Goal: Task Accomplishment & Management: Complete application form

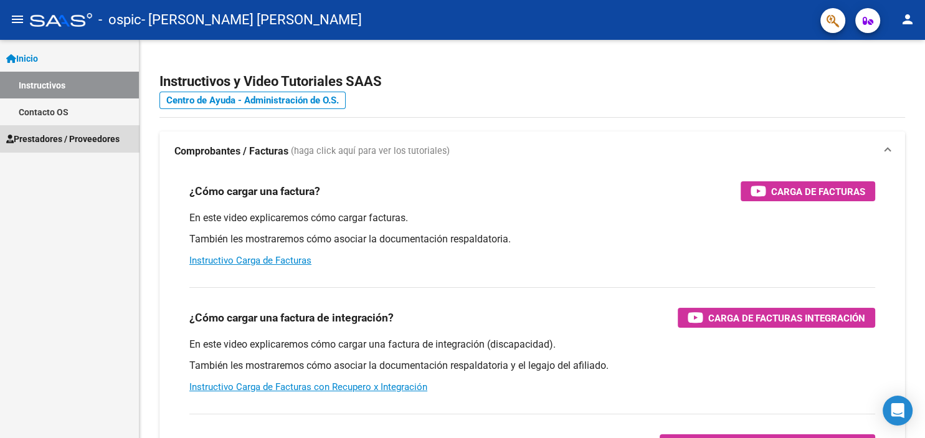
click at [78, 133] on span "Prestadores / Proveedores" at bounding box center [62, 139] width 113 height 14
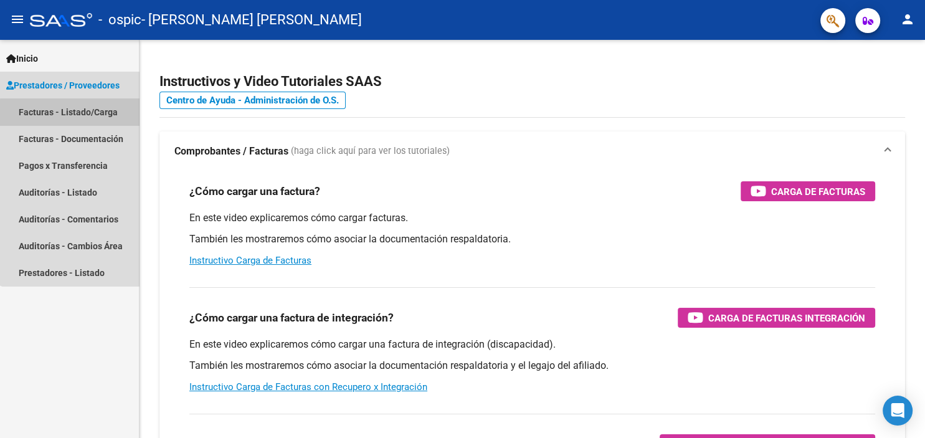
click at [77, 116] on link "Facturas - Listado/Carga" at bounding box center [69, 111] width 139 height 27
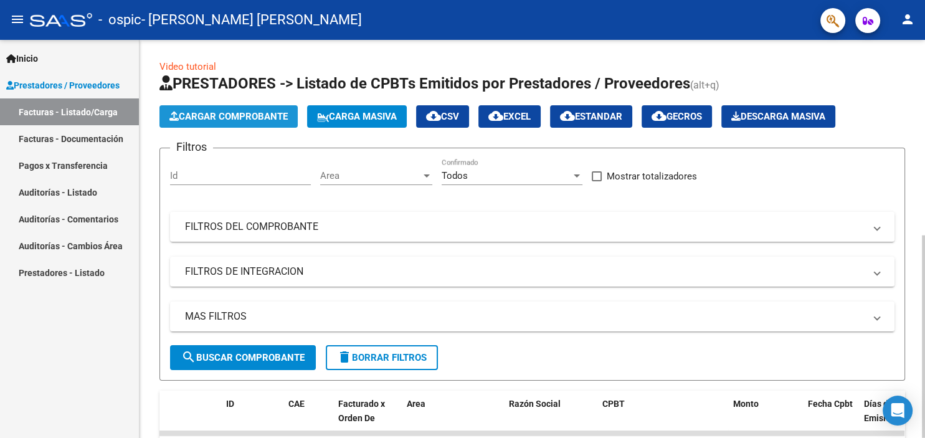
click at [227, 115] on span "Cargar Comprobante" at bounding box center [228, 116] width 118 height 11
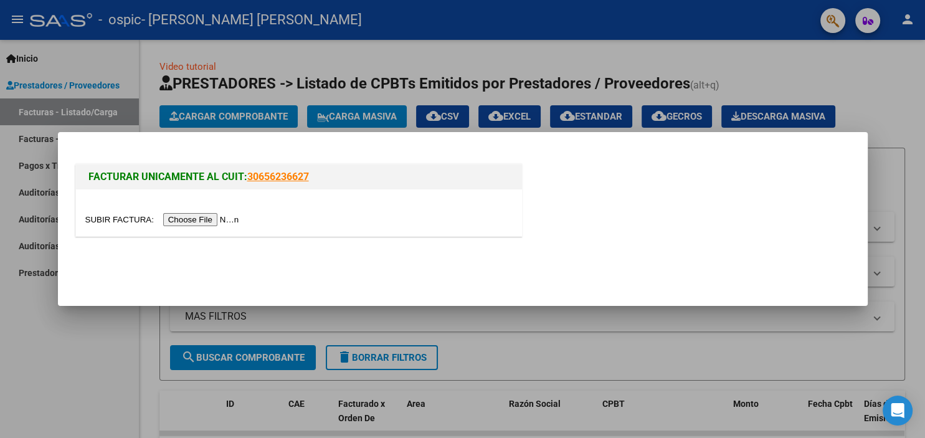
click at [112, 221] on input "file" at bounding box center [164, 219] width 158 height 13
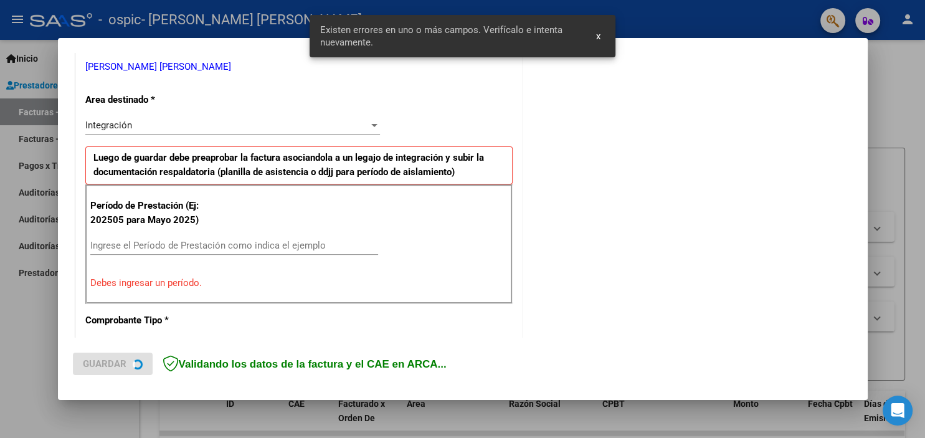
scroll to position [255, 0]
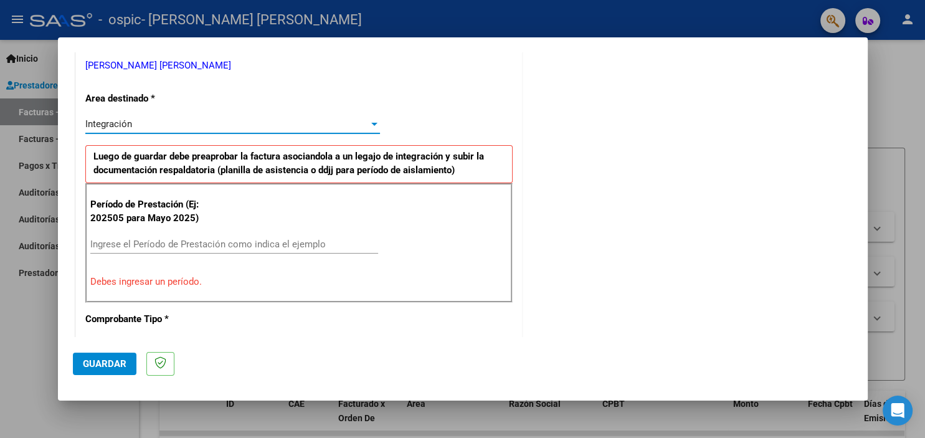
click at [299, 128] on div "Integración" at bounding box center [226, 123] width 283 height 11
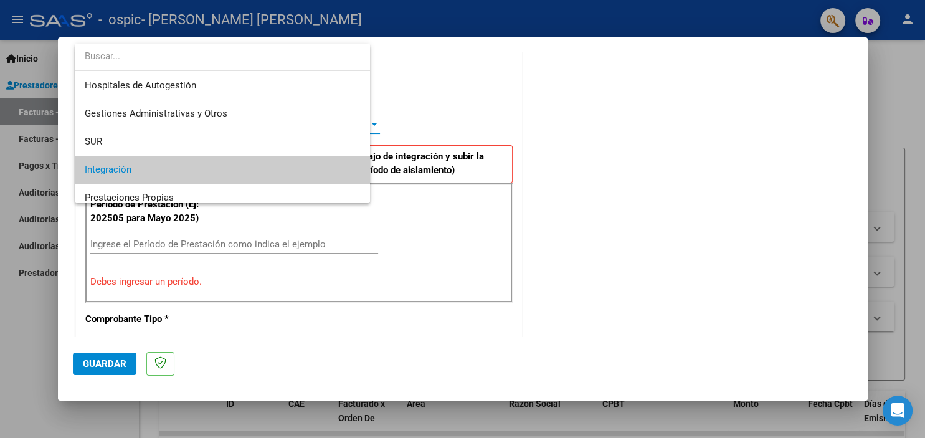
scroll to position [46, 0]
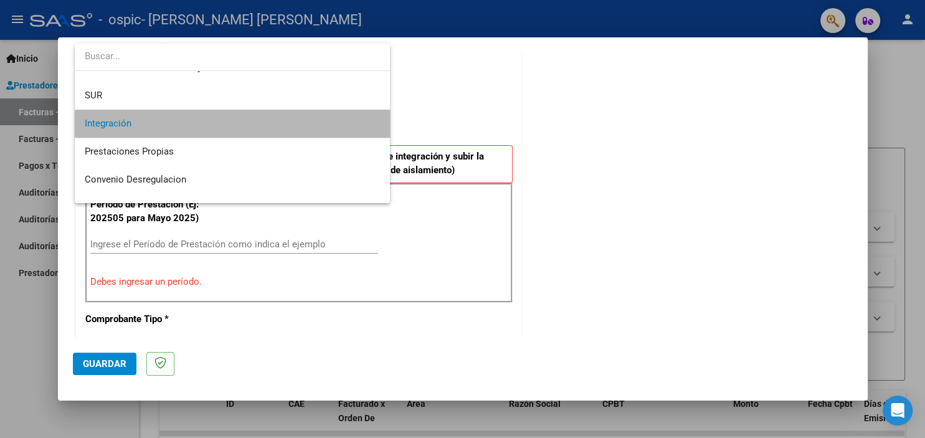
click at [299, 128] on span "Integración" at bounding box center [232, 124] width 295 height 28
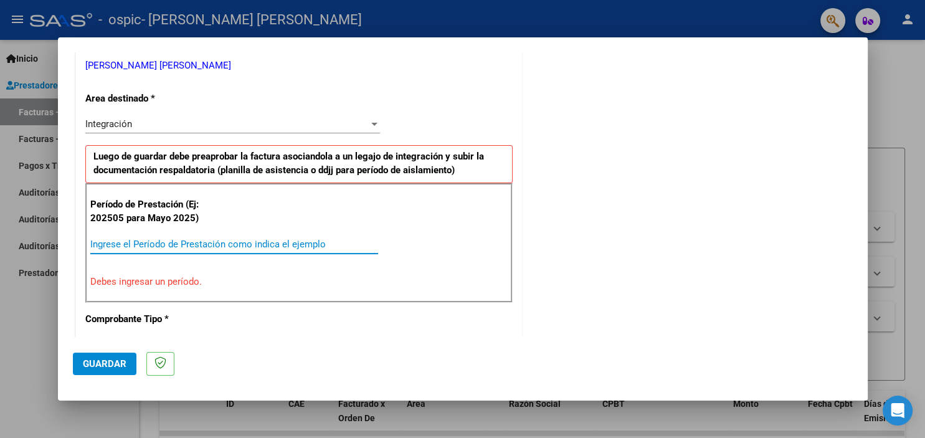
click at [270, 244] on input "Ingrese el Período de Prestación como indica el ejemplo" at bounding box center [234, 244] width 288 height 11
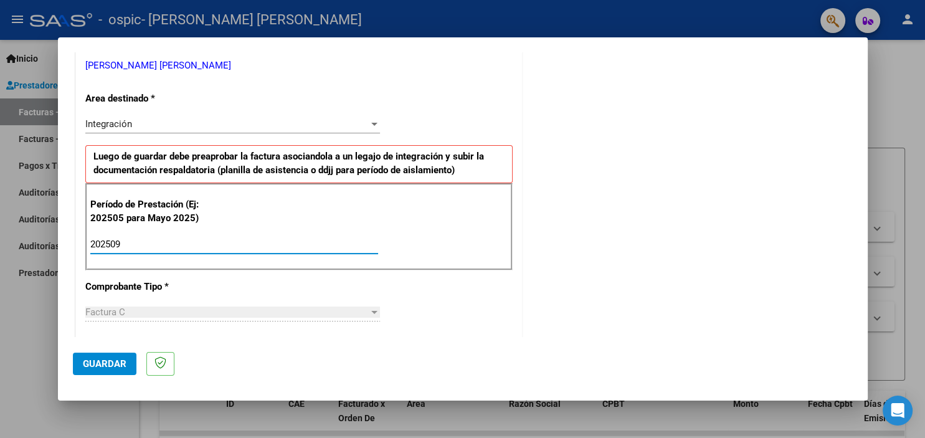
type input "202509"
click at [111, 365] on span "Guardar" at bounding box center [105, 363] width 44 height 11
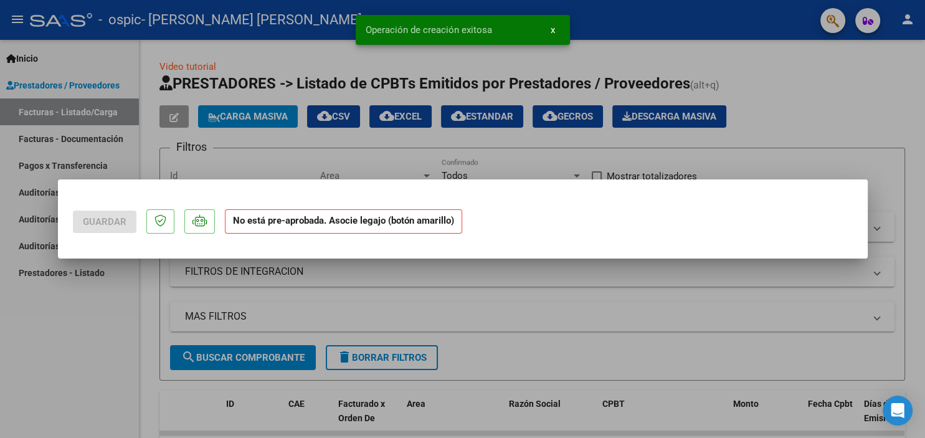
scroll to position [0, 0]
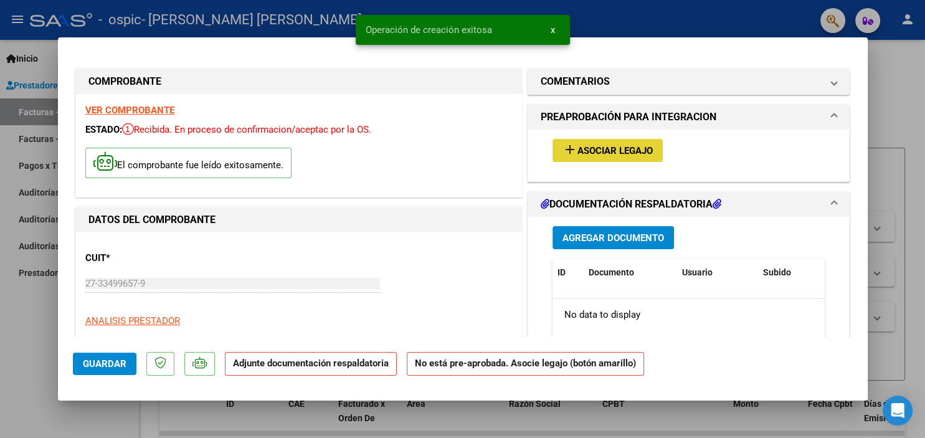
click at [619, 153] on span "Asociar Legajo" at bounding box center [615, 150] width 75 height 11
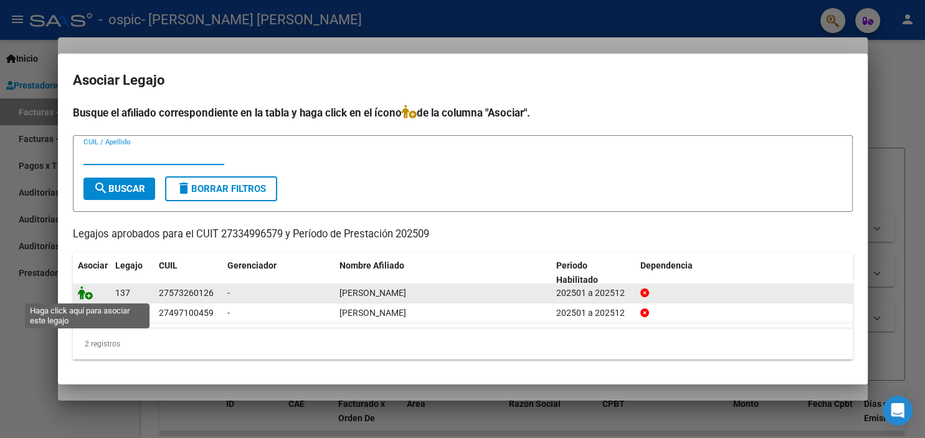
click at [91, 293] on icon at bounding box center [85, 293] width 15 height 14
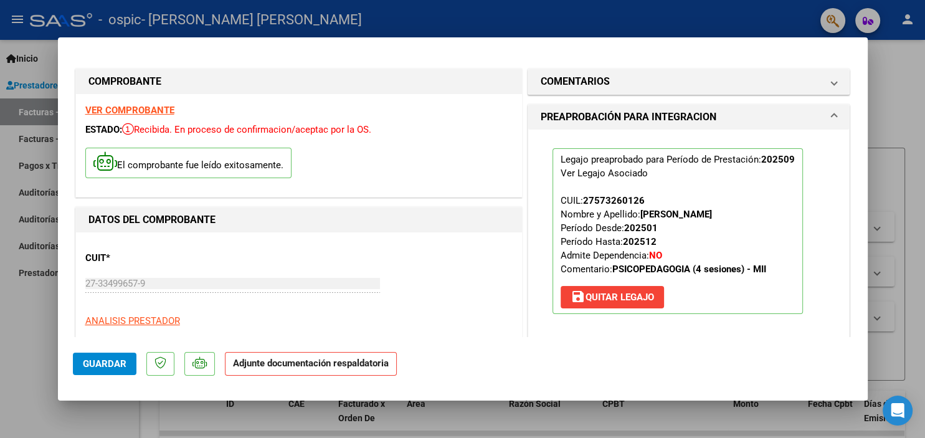
click at [280, 369] on strong "Adjunte documentación respaldatoria" at bounding box center [311, 363] width 156 height 11
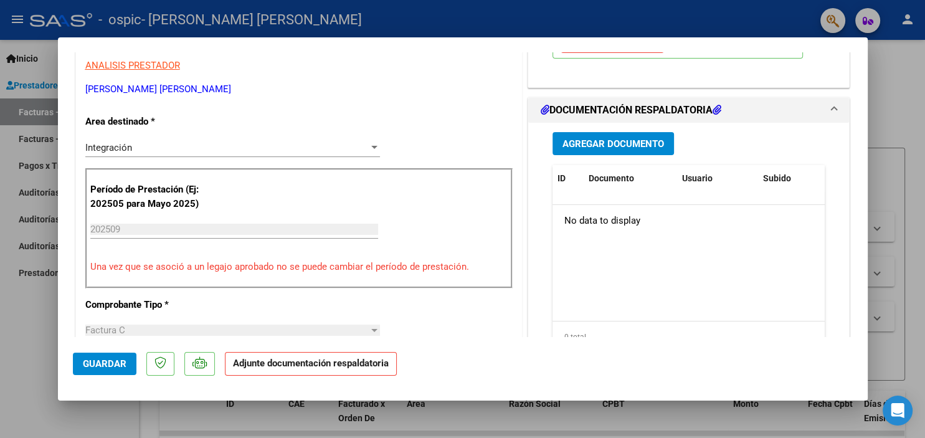
scroll to position [173, 0]
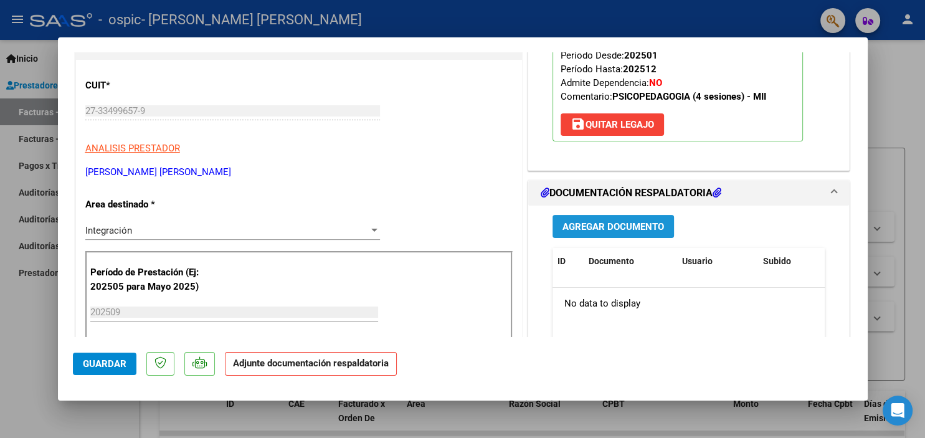
click at [620, 219] on button "Agregar Documento" at bounding box center [613, 226] width 121 height 23
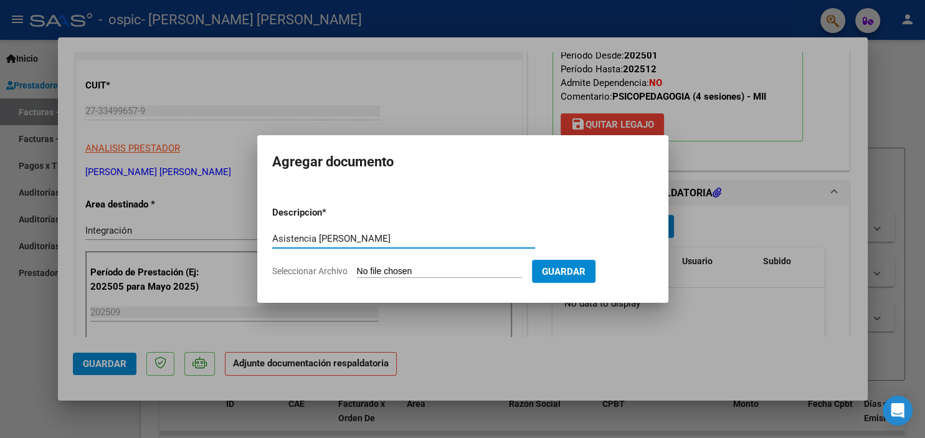
type input "Asistencia [PERSON_NAME]"
click at [381, 269] on input "Seleccionar Archivo" at bounding box center [439, 272] width 165 height 12
type input "C:\fakepath\Asistencia [PERSON_NAME].pdf"
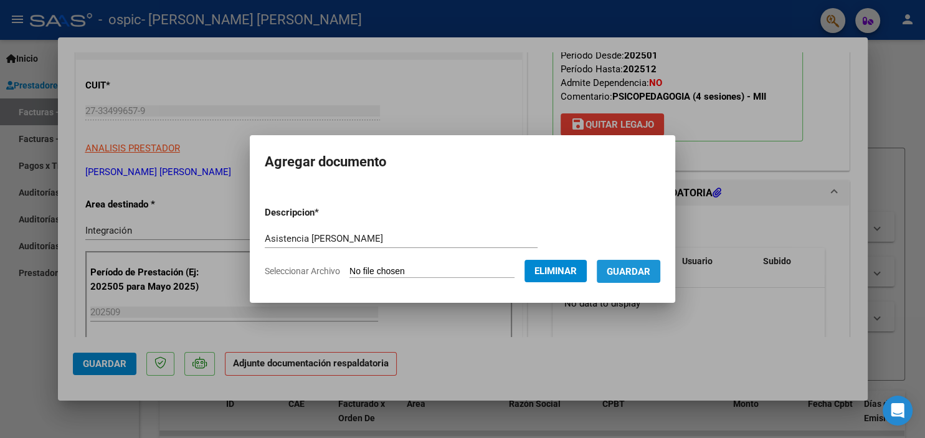
click at [626, 276] on span "Guardar" at bounding box center [629, 271] width 44 height 11
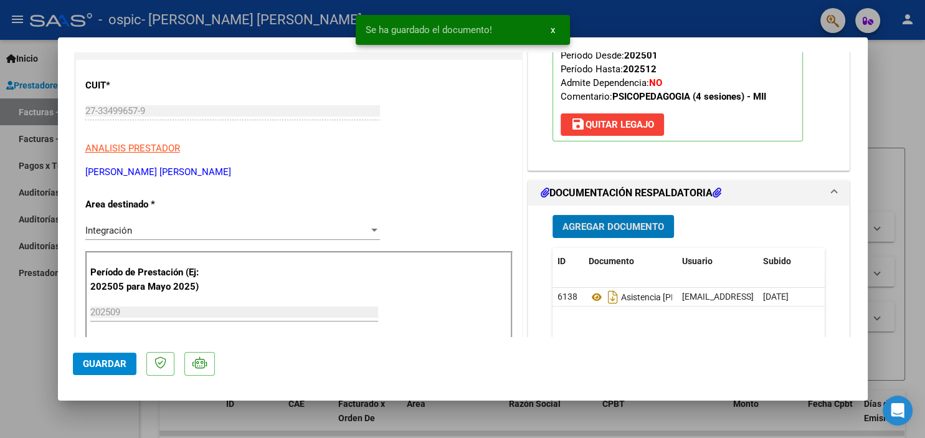
click at [620, 223] on span "Agregar Documento" at bounding box center [614, 226] width 102 height 11
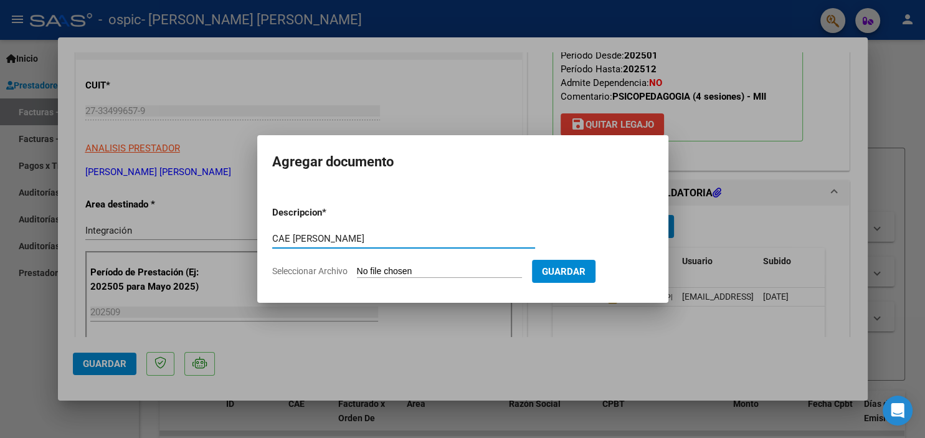
type input "CAE [PERSON_NAME]"
click at [385, 275] on input "Seleccionar Archivo" at bounding box center [439, 272] width 165 height 12
type input "C:\fakepath\CAE [PERSON_NAME].pdf"
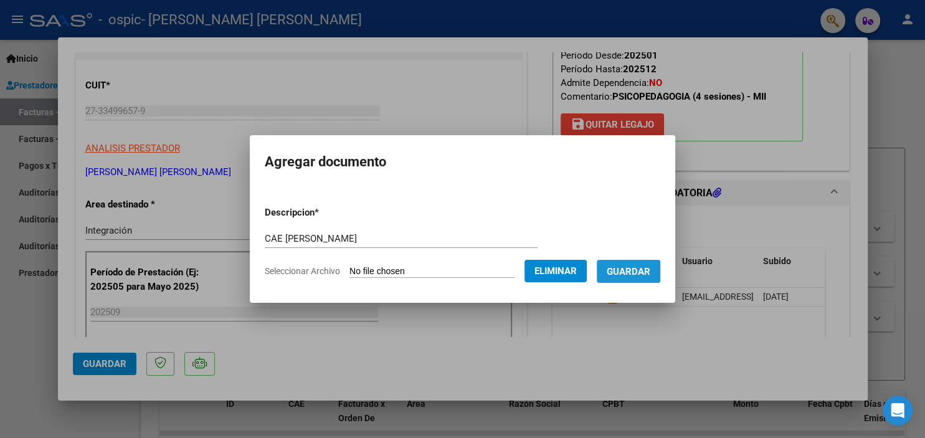
click at [614, 269] on span "Guardar" at bounding box center [629, 271] width 44 height 11
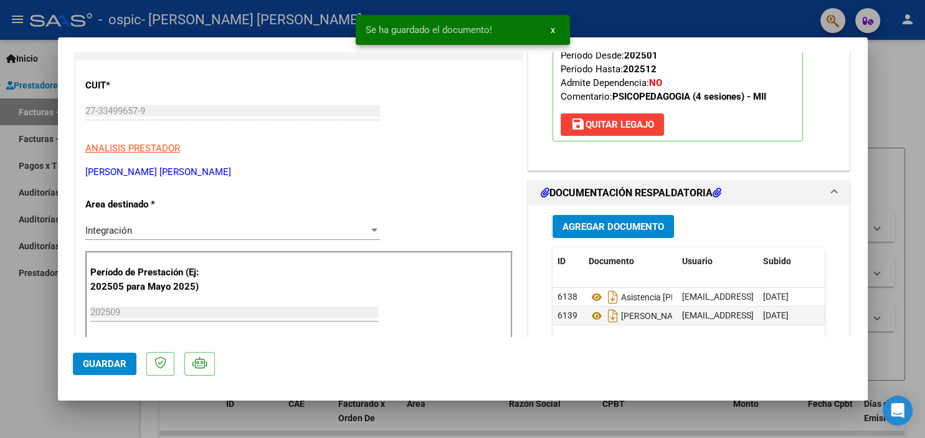
scroll to position [814, 0]
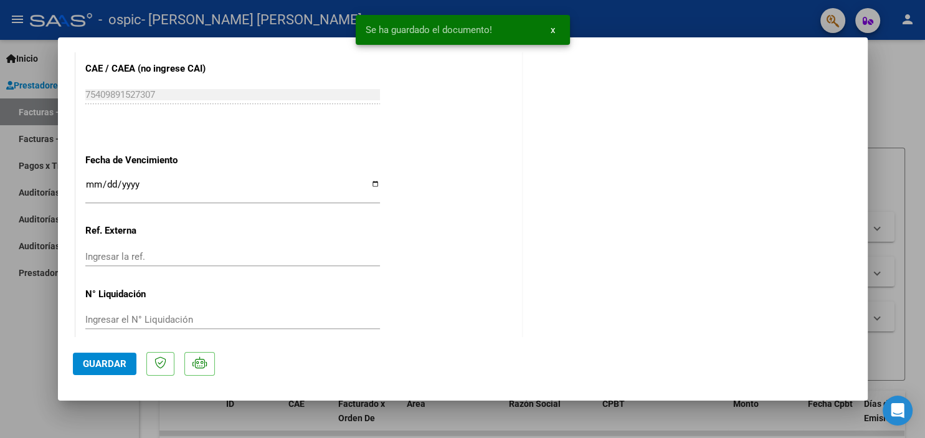
click at [115, 364] on span "Guardar" at bounding box center [105, 363] width 44 height 11
click at [908, 103] on div at bounding box center [462, 219] width 925 height 438
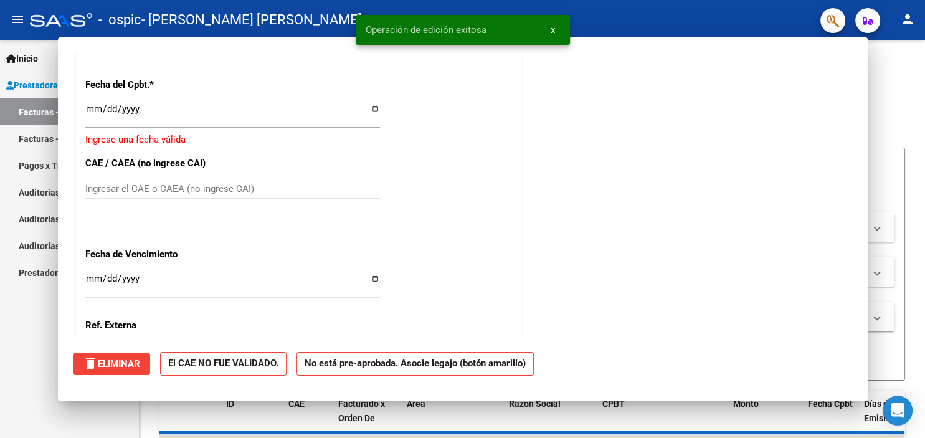
scroll to position [0, 0]
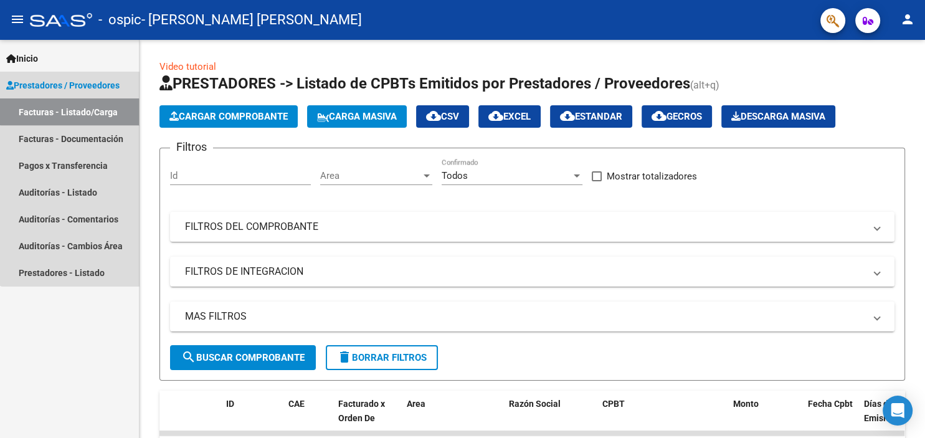
click at [90, 106] on link "Facturas - Listado/Carga" at bounding box center [69, 111] width 139 height 27
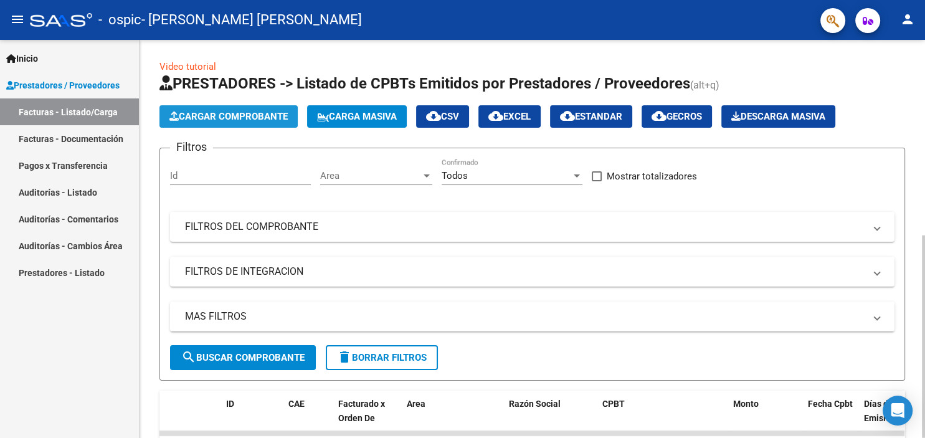
click at [202, 112] on span "Cargar Comprobante" at bounding box center [228, 116] width 118 height 11
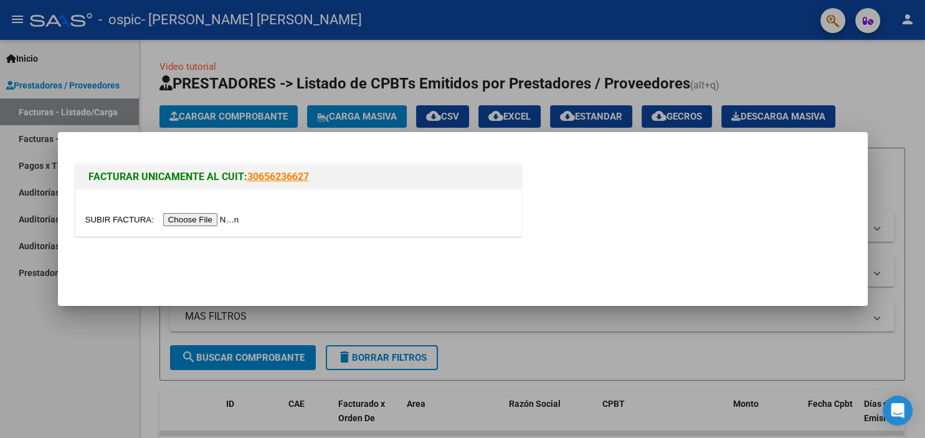
click at [120, 217] on input "file" at bounding box center [164, 219] width 158 height 13
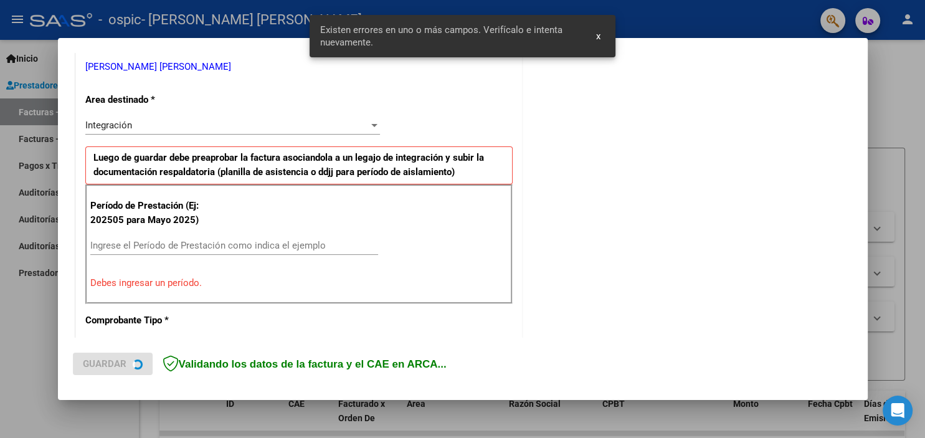
scroll to position [255, 0]
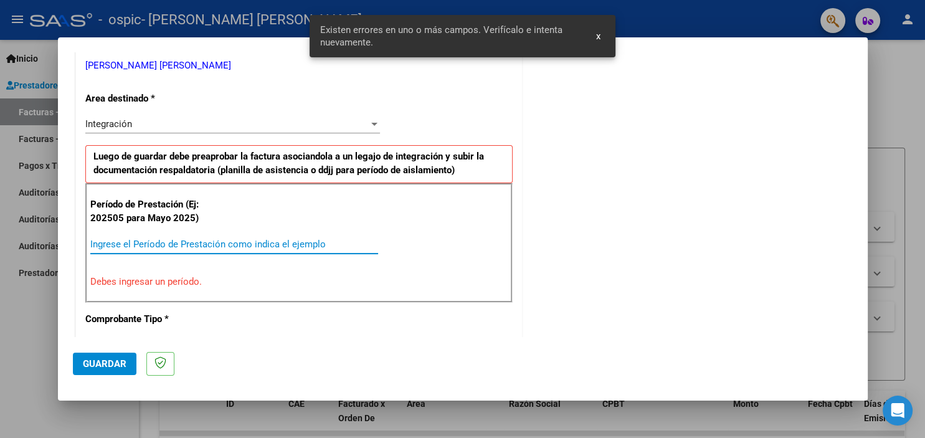
click at [180, 243] on input "Ingrese el Período de Prestación como indica el ejemplo" at bounding box center [234, 244] width 288 height 11
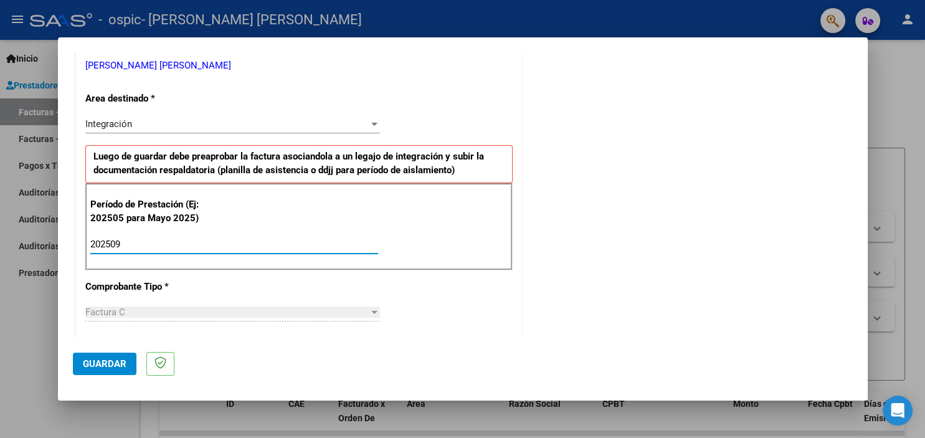
type input "202509"
click at [100, 360] on span "Guardar" at bounding box center [105, 363] width 44 height 11
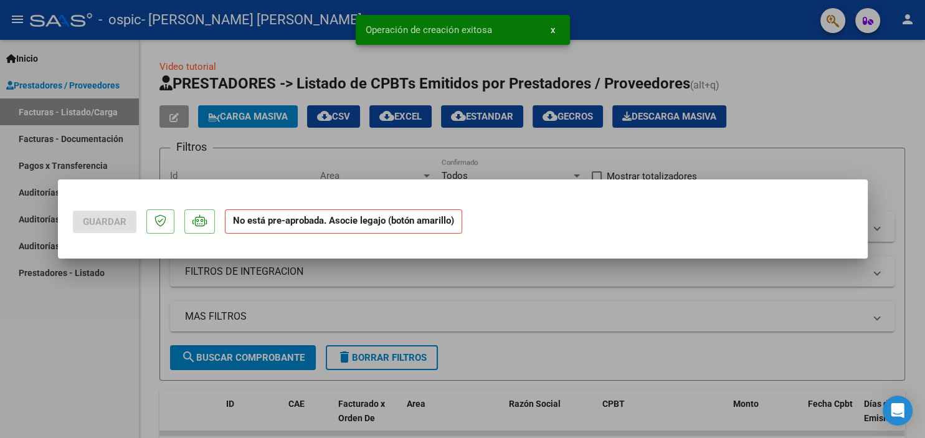
scroll to position [0, 0]
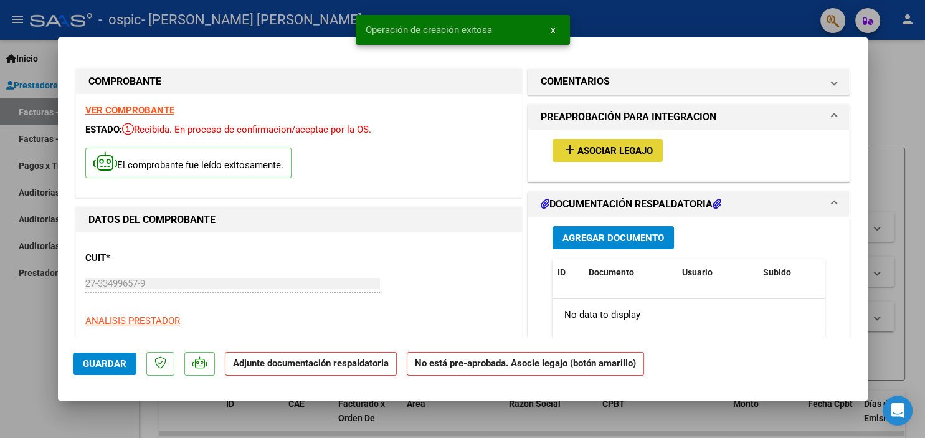
click at [597, 151] on span "Asociar Legajo" at bounding box center [615, 150] width 75 height 11
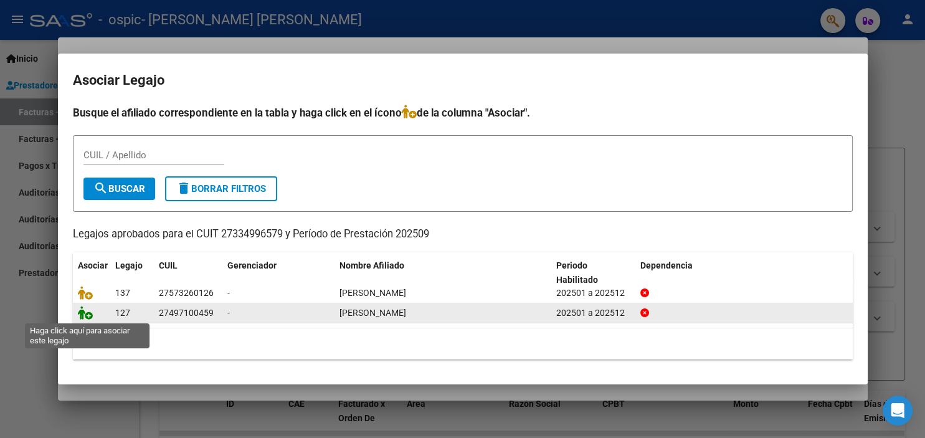
click at [87, 314] on icon at bounding box center [85, 313] width 15 height 14
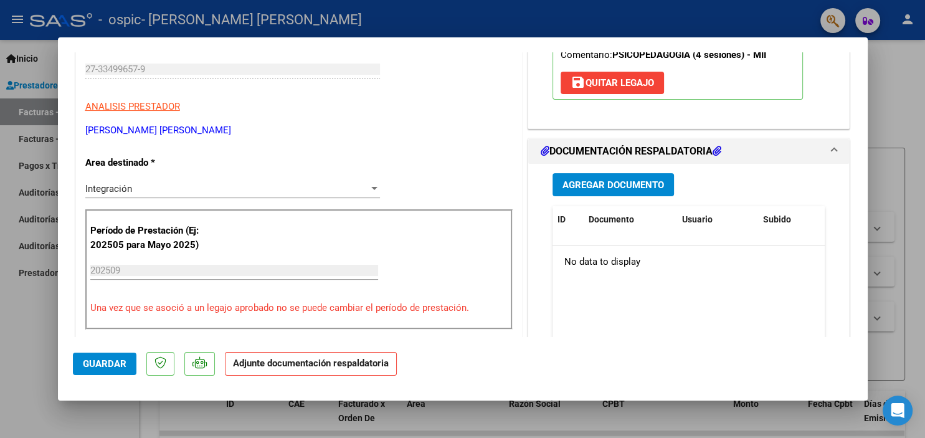
scroll to position [214, 0]
click at [637, 183] on span "Agregar Documento" at bounding box center [614, 184] width 102 height 11
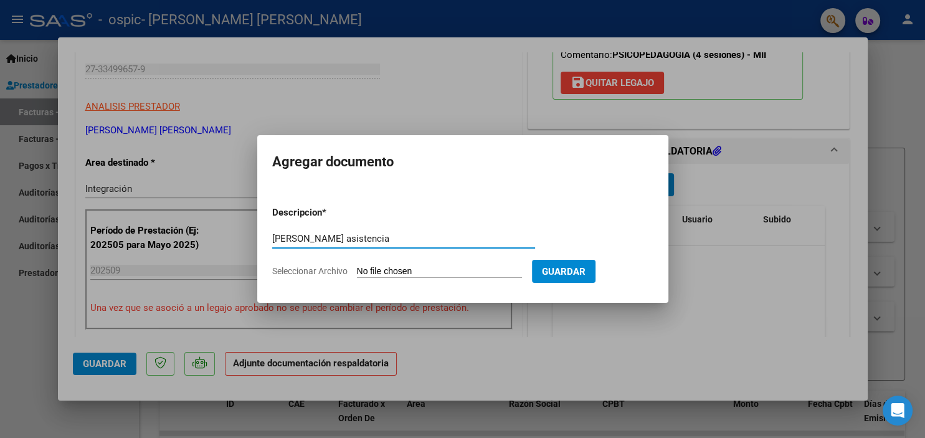
type input "[PERSON_NAME] asistencia"
click at [368, 269] on input "Seleccionar Archivo" at bounding box center [439, 272] width 165 height 12
type input "C:\fakepath\Asistencia [PERSON_NAME].pdf"
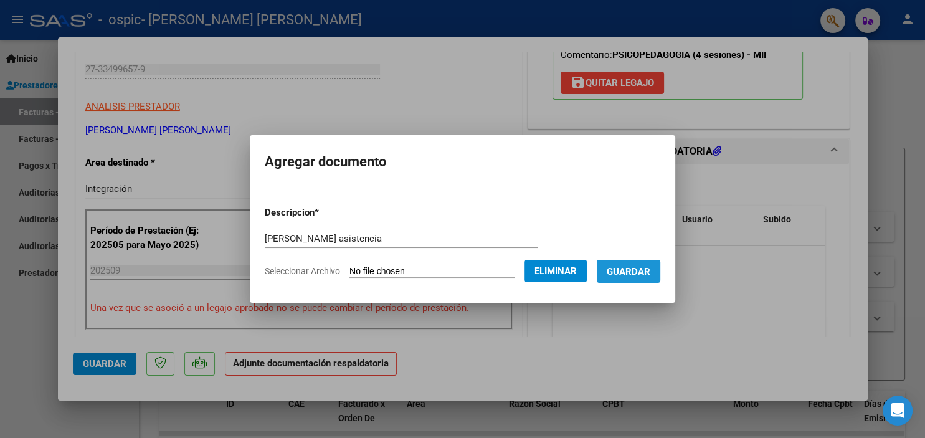
click at [622, 268] on span "Guardar" at bounding box center [629, 271] width 44 height 11
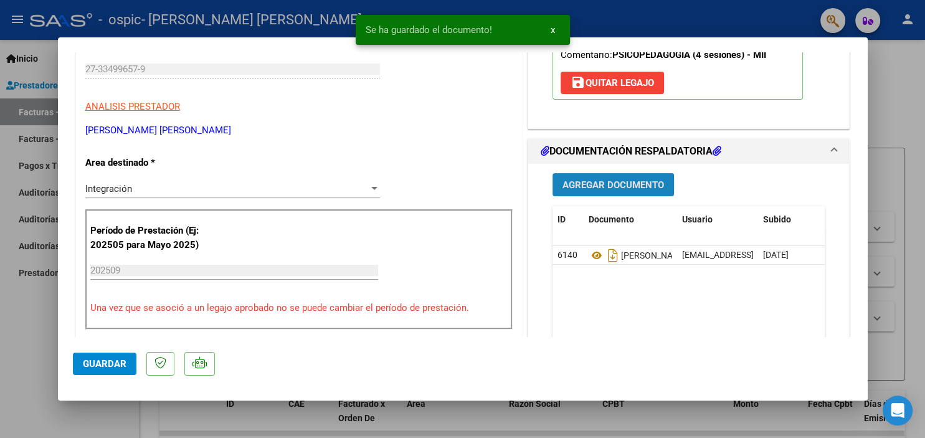
click at [602, 185] on span "Agregar Documento" at bounding box center [614, 184] width 102 height 11
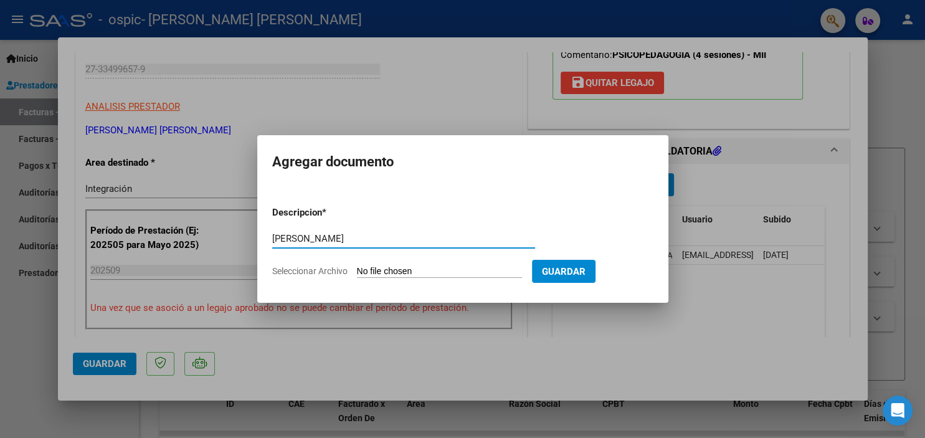
type input "[PERSON_NAME]"
click at [374, 273] on input "Seleccionar Archivo" at bounding box center [439, 272] width 165 height 12
type input "C:\fakepath\[PERSON_NAME].pdf"
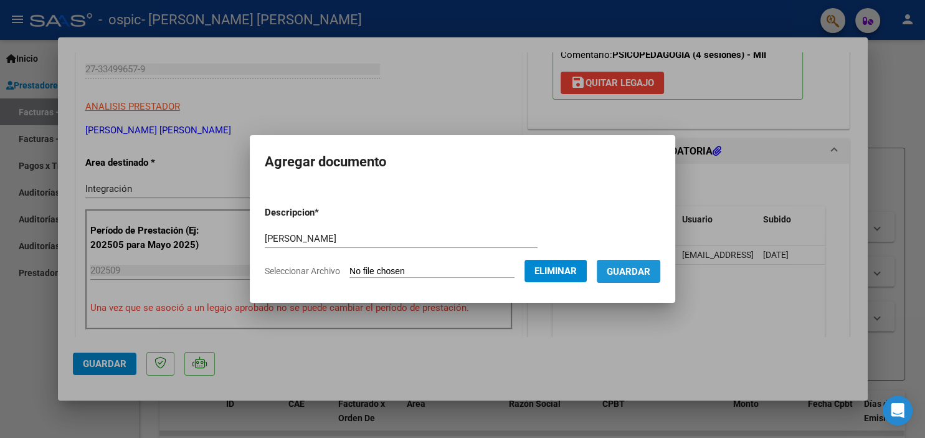
click at [636, 269] on span "Guardar" at bounding box center [629, 271] width 44 height 11
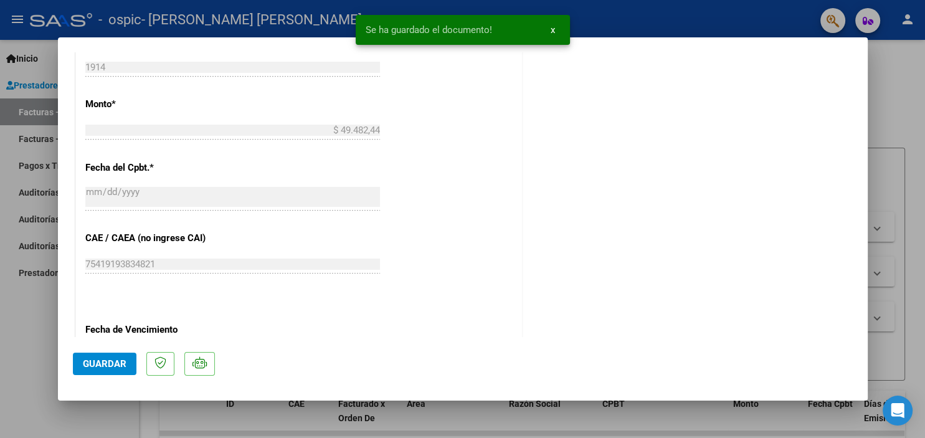
scroll to position [814, 0]
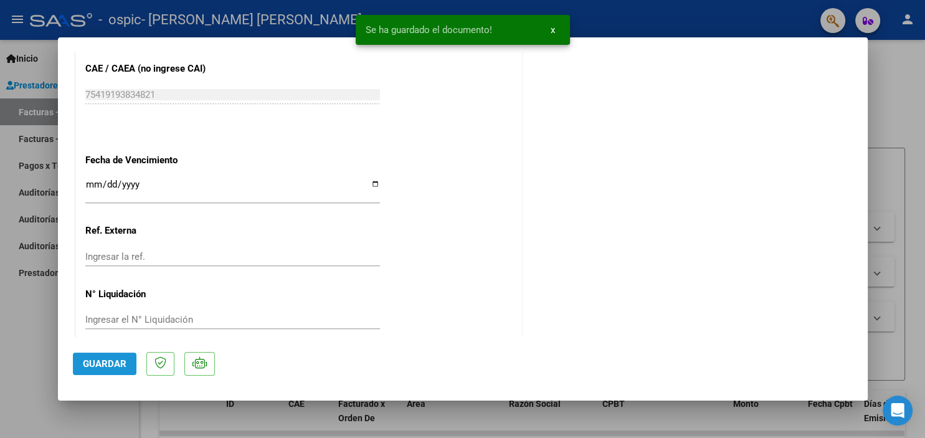
click at [108, 360] on span "Guardar" at bounding box center [105, 363] width 44 height 11
